Goal: Task Accomplishment & Management: Manage account settings

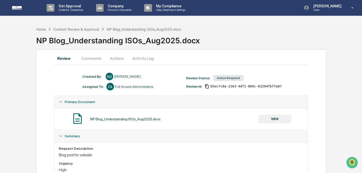
click at [273, 119] on button "VIEW" at bounding box center [275, 119] width 33 height 9
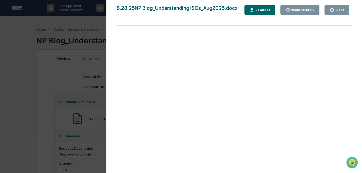
click at [261, 9] on div "Download" at bounding box center [263, 10] width 16 height 4
click at [339, 12] on div "Close" at bounding box center [337, 10] width 15 height 5
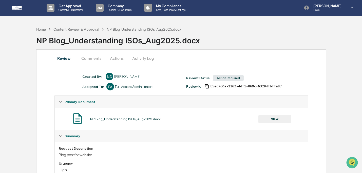
click at [99, 58] on button "Comments" at bounding box center [91, 58] width 28 height 12
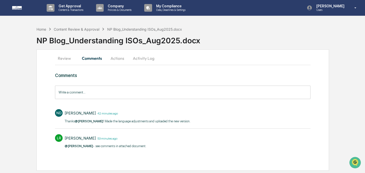
click at [119, 62] on button "Actions" at bounding box center [117, 58] width 23 height 12
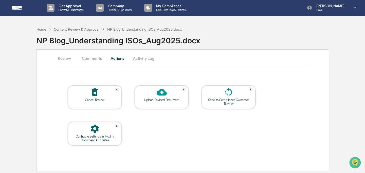
click at [70, 56] on button "Review" at bounding box center [66, 58] width 23 height 12
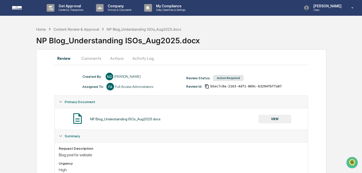
click at [94, 59] on button "Comments" at bounding box center [91, 58] width 28 height 12
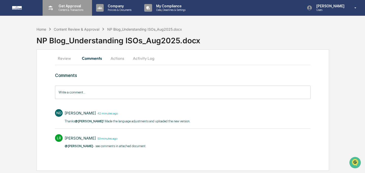
click at [77, 7] on p "Get Approval" at bounding box center [70, 6] width 31 height 4
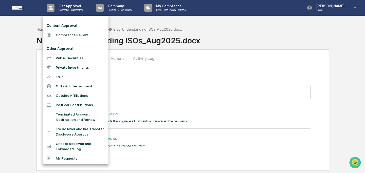
click at [77, 34] on li "Compliance Review" at bounding box center [76, 34] width 66 height 9
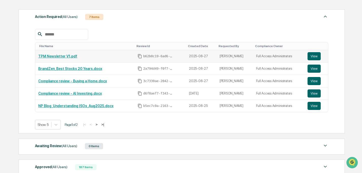
scroll to position [105, 0]
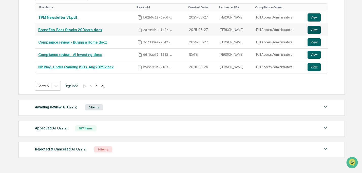
click at [316, 30] on button "View" at bounding box center [314, 30] width 13 height 8
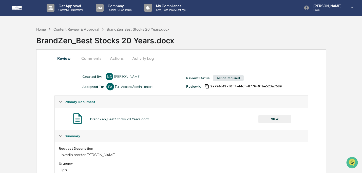
click at [267, 119] on button "VIEW" at bounding box center [275, 119] width 33 height 9
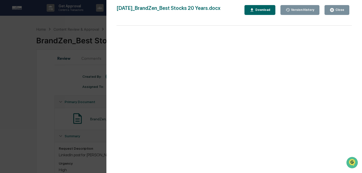
click at [254, 7] on button "Download" at bounding box center [260, 10] width 31 height 10
click at [338, 10] on div "Close" at bounding box center [340, 10] width 10 height 4
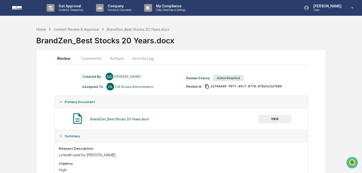
click at [120, 58] on button "Actions" at bounding box center [116, 58] width 23 height 12
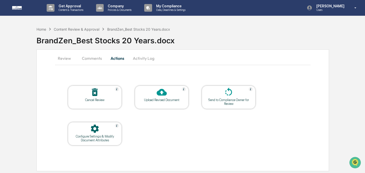
click at [161, 98] on div "Upload Revised Document" at bounding box center [162, 100] width 46 height 4
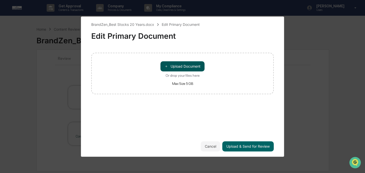
click at [173, 67] on button "＋ Upload Document" at bounding box center [183, 66] width 44 height 10
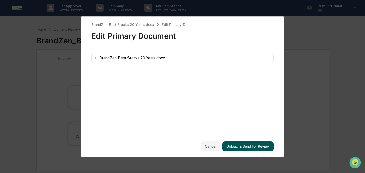
click at [262, 147] on button "Upload & Send for Review" at bounding box center [247, 146] width 51 height 10
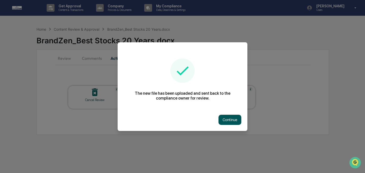
click at [230, 122] on button "Continue" at bounding box center [230, 120] width 23 height 10
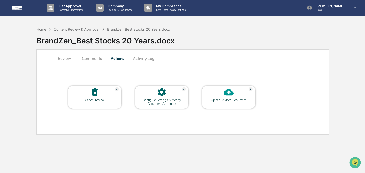
click at [84, 60] on button "Comments" at bounding box center [92, 58] width 28 height 12
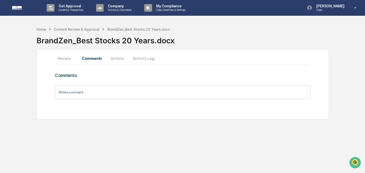
click at [121, 94] on input "Write a comment..." at bounding box center [183, 92] width 256 height 13
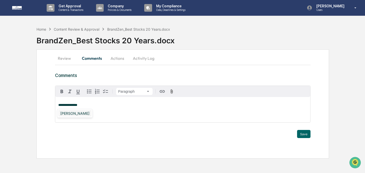
click at [78, 113] on div "[PERSON_NAME]" at bounding box center [74, 113] width 33 height 6
click at [307, 134] on button "Save" at bounding box center [303, 134] width 13 height 8
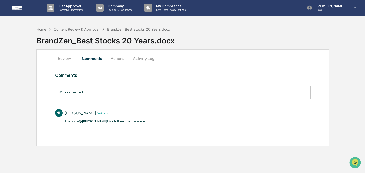
click at [64, 56] on button "Review" at bounding box center [66, 58] width 23 height 12
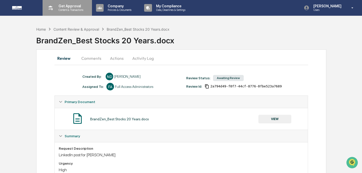
click at [66, 8] on p "Content & Transactions" at bounding box center [70, 10] width 31 height 4
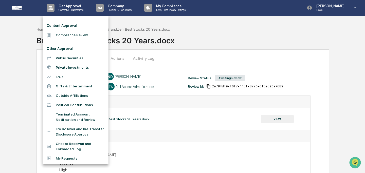
click at [70, 34] on li "Compliance Review" at bounding box center [76, 34] width 66 height 9
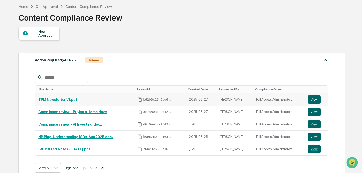
scroll to position [51, 0]
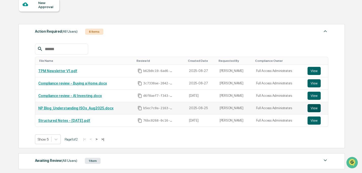
click at [315, 109] on button "View" at bounding box center [314, 108] width 13 height 8
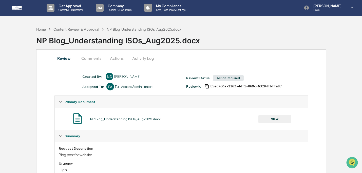
click at [114, 58] on button "Actions" at bounding box center [116, 58] width 23 height 12
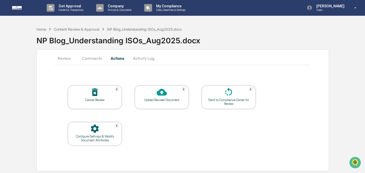
click at [95, 59] on button "Comments" at bounding box center [92, 58] width 28 height 12
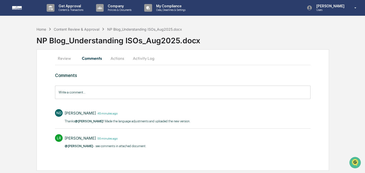
click at [119, 58] on button "Actions" at bounding box center [117, 58] width 23 height 12
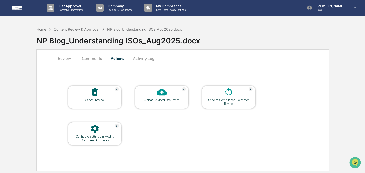
click at [149, 59] on button "Activity Log" at bounding box center [144, 58] width 30 height 12
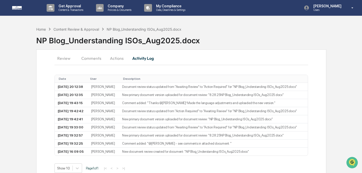
click at [66, 55] on button "Review" at bounding box center [66, 58] width 23 height 12
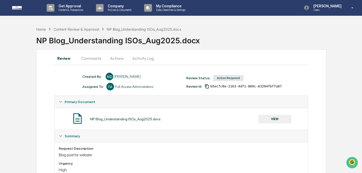
click at [102, 58] on button "Comments" at bounding box center [91, 58] width 28 height 12
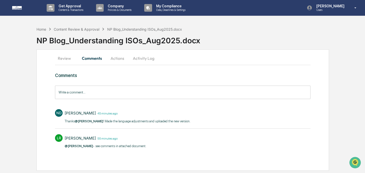
click at [65, 60] on button "Review" at bounding box center [66, 58] width 23 height 12
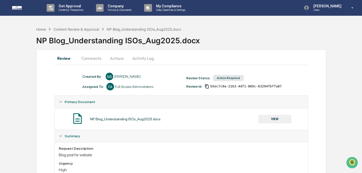
click at [284, 118] on button "VIEW" at bounding box center [275, 119] width 33 height 9
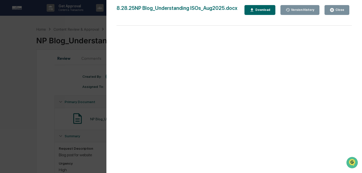
click at [258, 12] on button "Download" at bounding box center [260, 10] width 31 height 10
click at [330, 10] on button "Close" at bounding box center [337, 10] width 25 height 10
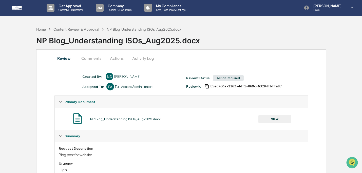
click at [119, 57] on button "Actions" at bounding box center [116, 58] width 23 height 12
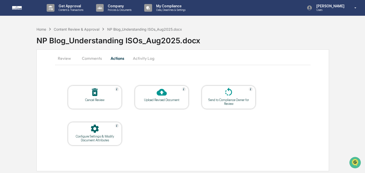
click at [86, 60] on button "Comments" at bounding box center [92, 58] width 28 height 12
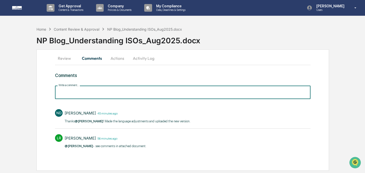
click at [126, 94] on input "Write a comment..." at bounding box center [183, 92] width 256 height 13
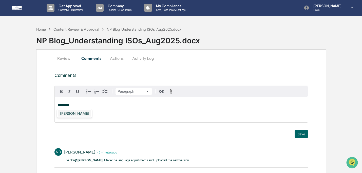
click at [69, 114] on div "[PERSON_NAME]" at bounding box center [74, 113] width 33 height 6
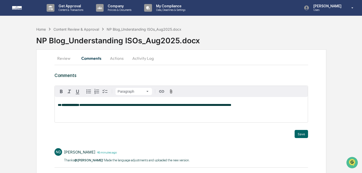
click at [140, 57] on button "Activity Log" at bounding box center [143, 58] width 30 height 12
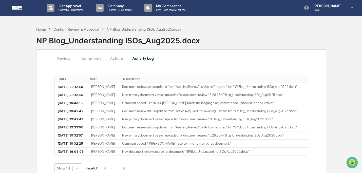
click at [89, 60] on button "Comments" at bounding box center [91, 58] width 28 height 12
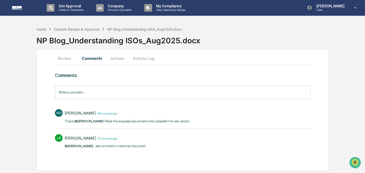
click at [100, 95] on input "Write a comment..." at bounding box center [183, 92] width 256 height 13
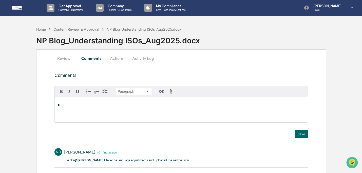
click at [120, 53] on button "Actions" at bounding box center [116, 58] width 23 height 12
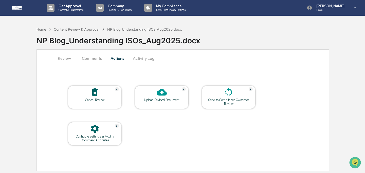
click at [155, 99] on div "Upload Revised Document" at bounding box center [162, 100] width 46 height 4
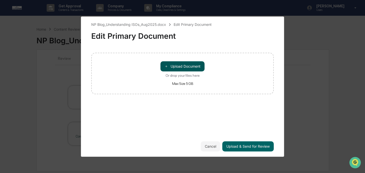
click at [177, 70] on button "＋ Upload Document" at bounding box center [183, 66] width 44 height 10
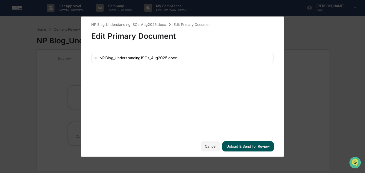
click at [250, 145] on button "Upload & Send for Review" at bounding box center [247, 146] width 51 height 10
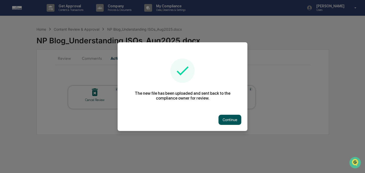
click at [228, 116] on button "Continue" at bounding box center [230, 120] width 23 height 10
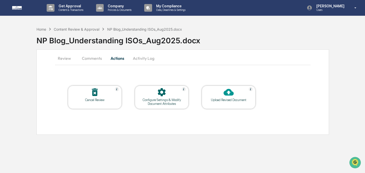
click at [66, 59] on button "Review" at bounding box center [66, 58] width 23 height 12
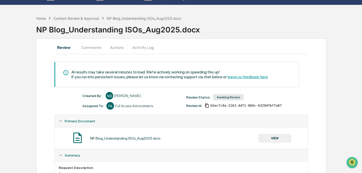
scroll to position [38, 0]
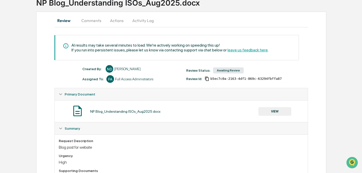
click at [275, 113] on button "VIEW" at bounding box center [275, 111] width 33 height 9
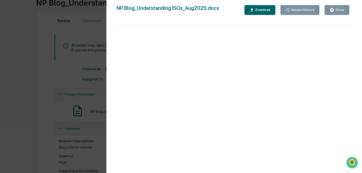
click at [337, 8] on div "Close" at bounding box center [337, 10] width 15 height 5
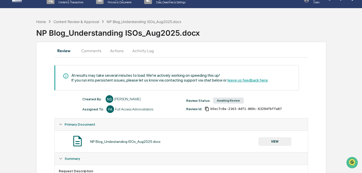
scroll to position [6, 0]
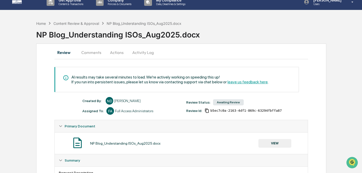
click at [120, 53] on button "Actions" at bounding box center [116, 52] width 23 height 12
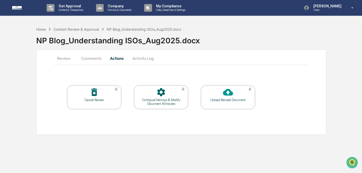
scroll to position [0, 0]
click at [91, 61] on button "Comments" at bounding box center [92, 58] width 28 height 12
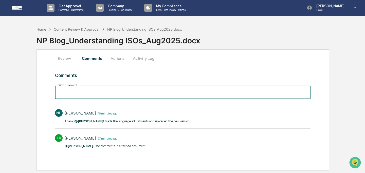
click at [112, 98] on input "Write a comment..." at bounding box center [183, 92] width 256 height 13
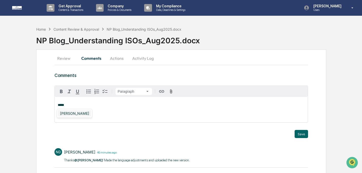
click at [78, 114] on div "[PERSON_NAME]" at bounding box center [74, 113] width 33 height 6
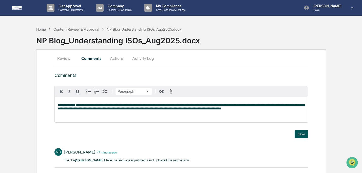
click at [300, 132] on button "Save" at bounding box center [301, 134] width 13 height 8
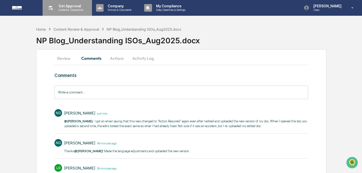
click at [64, 9] on p "Content & Transactions" at bounding box center [70, 10] width 31 height 4
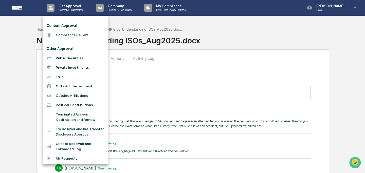
click at [71, 34] on li "Compliance Review" at bounding box center [76, 34] width 66 height 9
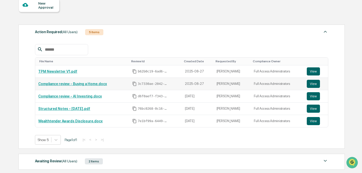
scroll to position [69, 0]
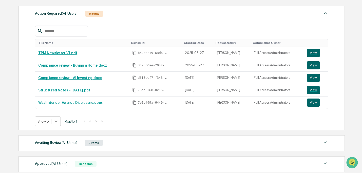
click at [58, 121] on icon at bounding box center [56, 121] width 5 height 5
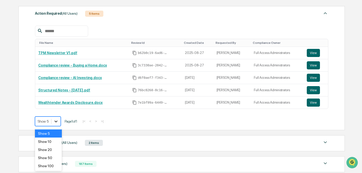
click at [57, 121] on icon at bounding box center [56, 121] width 5 height 5
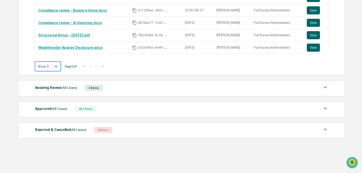
scroll to position [125, 0]
click at [70, 87] on span "(All Users)" at bounding box center [70, 87] width 16 height 4
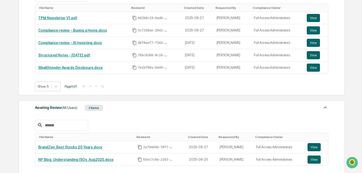
scroll to position [80, 0]
